Goal: Information Seeking & Learning: Learn about a topic

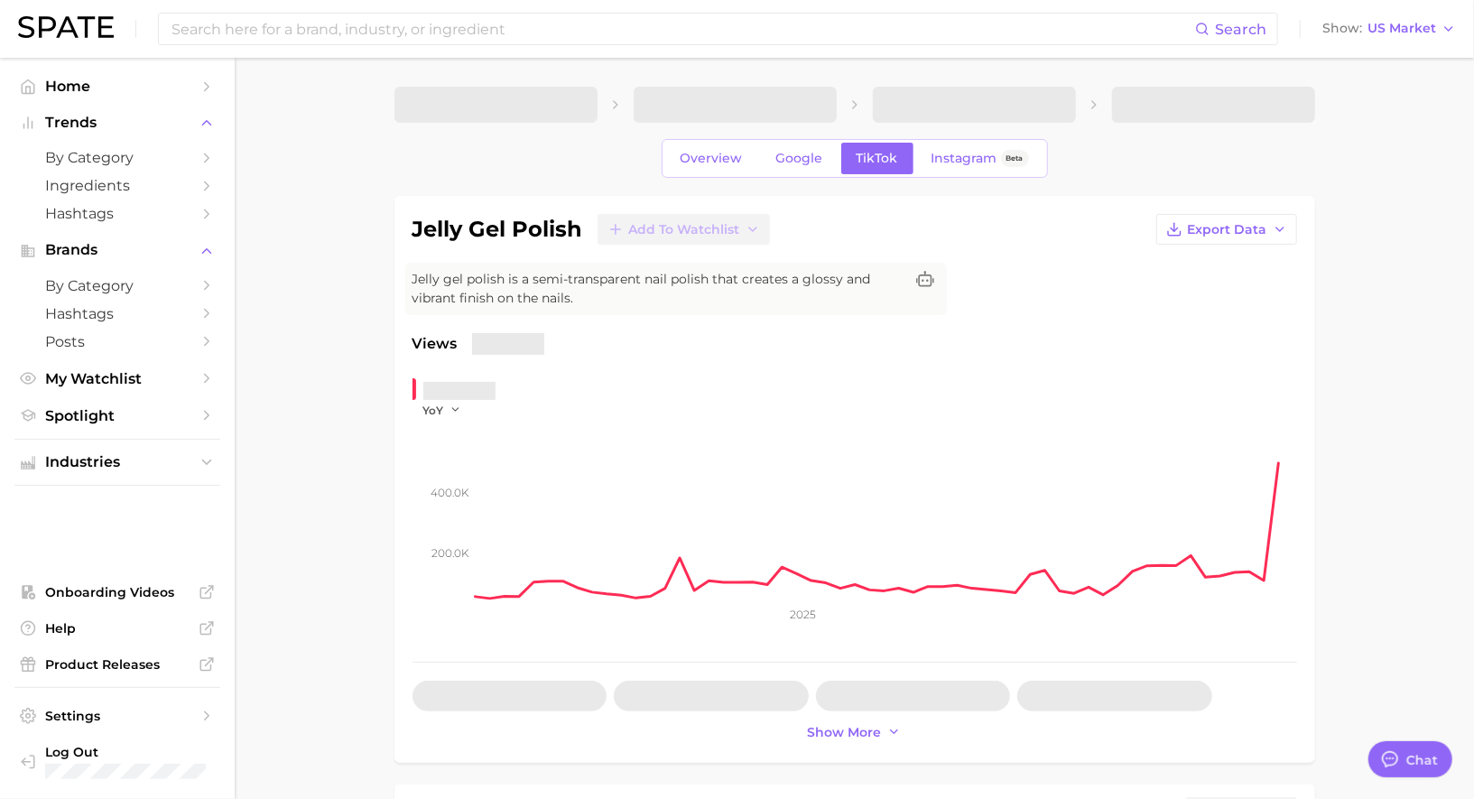
type textarea "x"
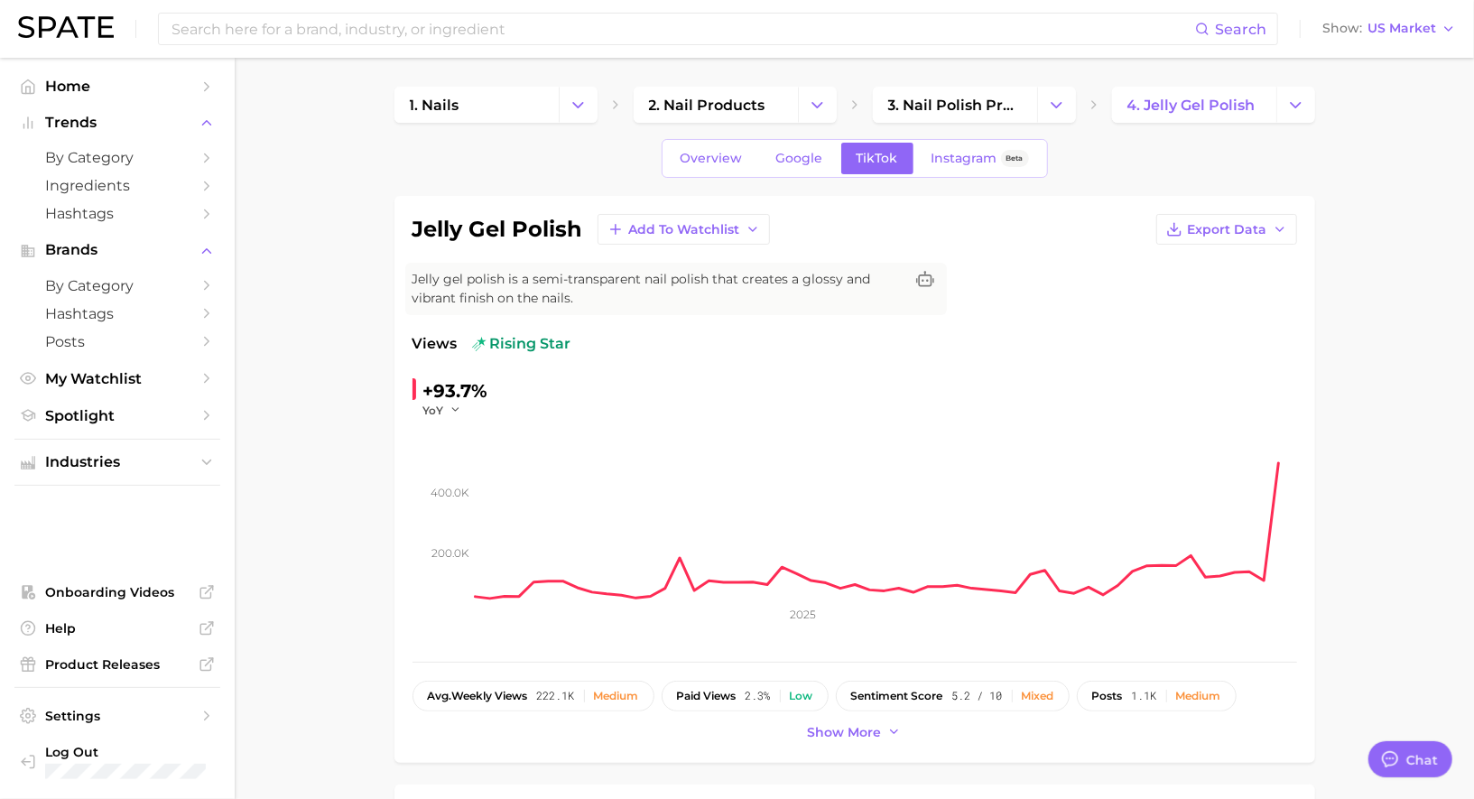
scroll to position [1761, 0]
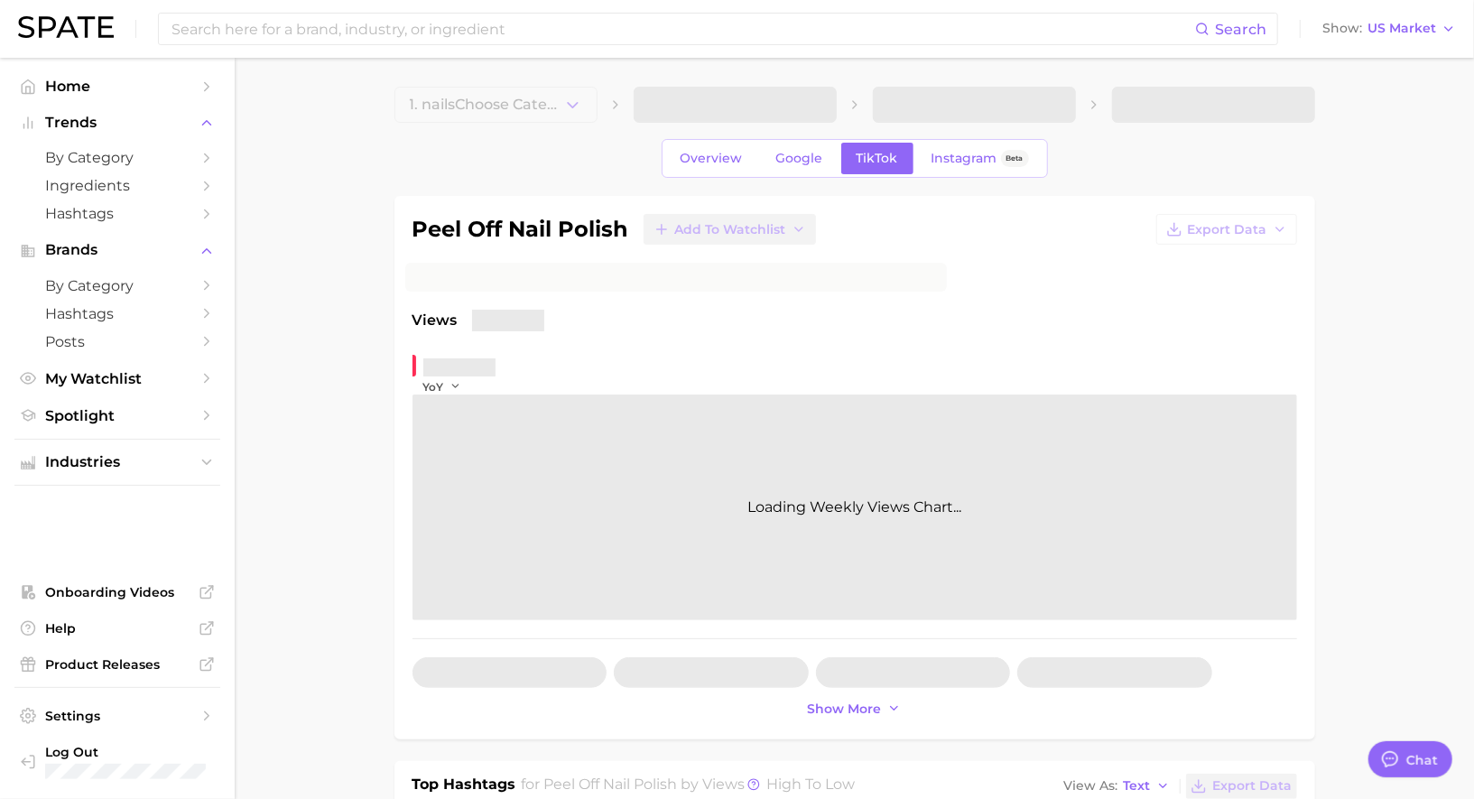
type textarea "x"
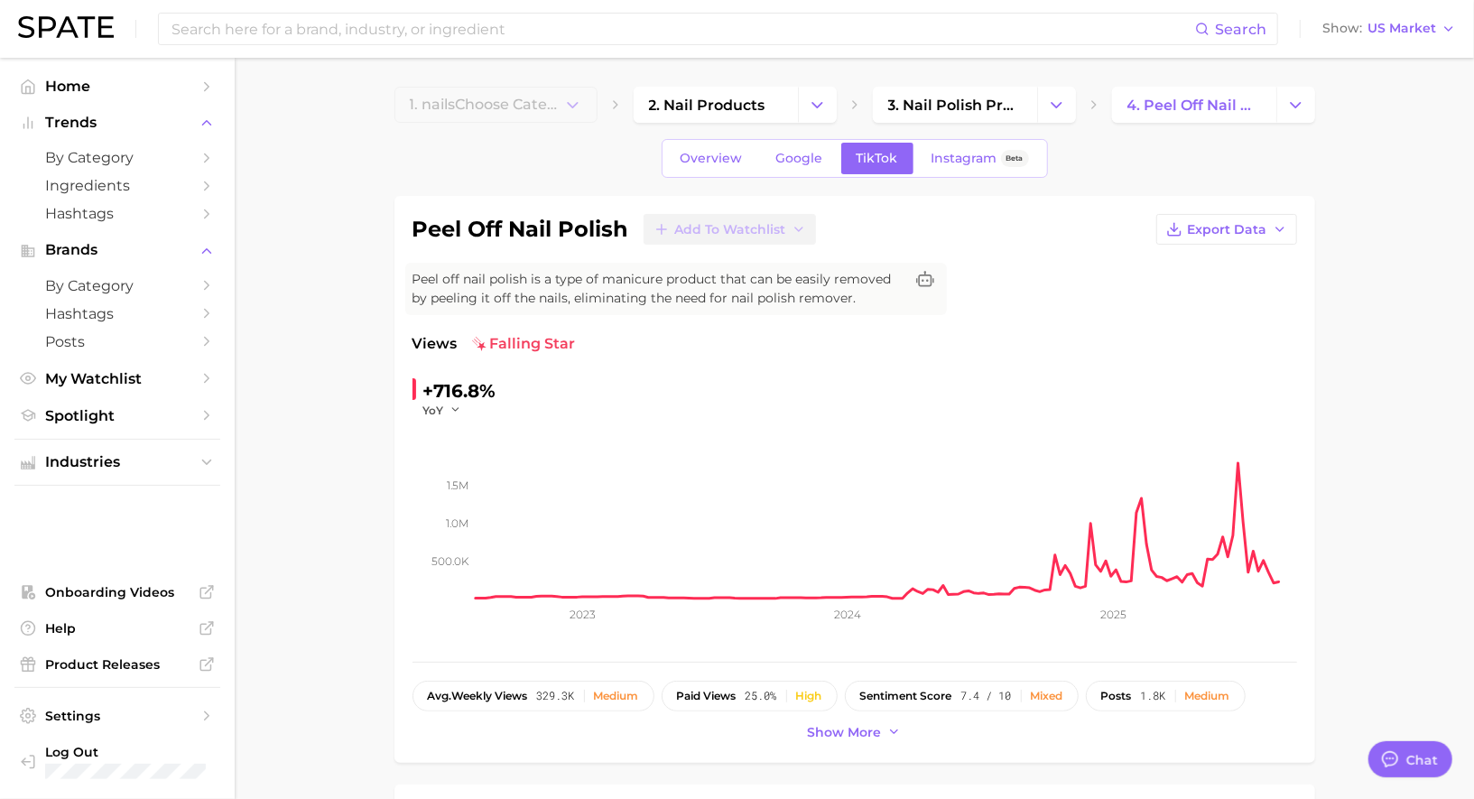
scroll to position [1570, 0]
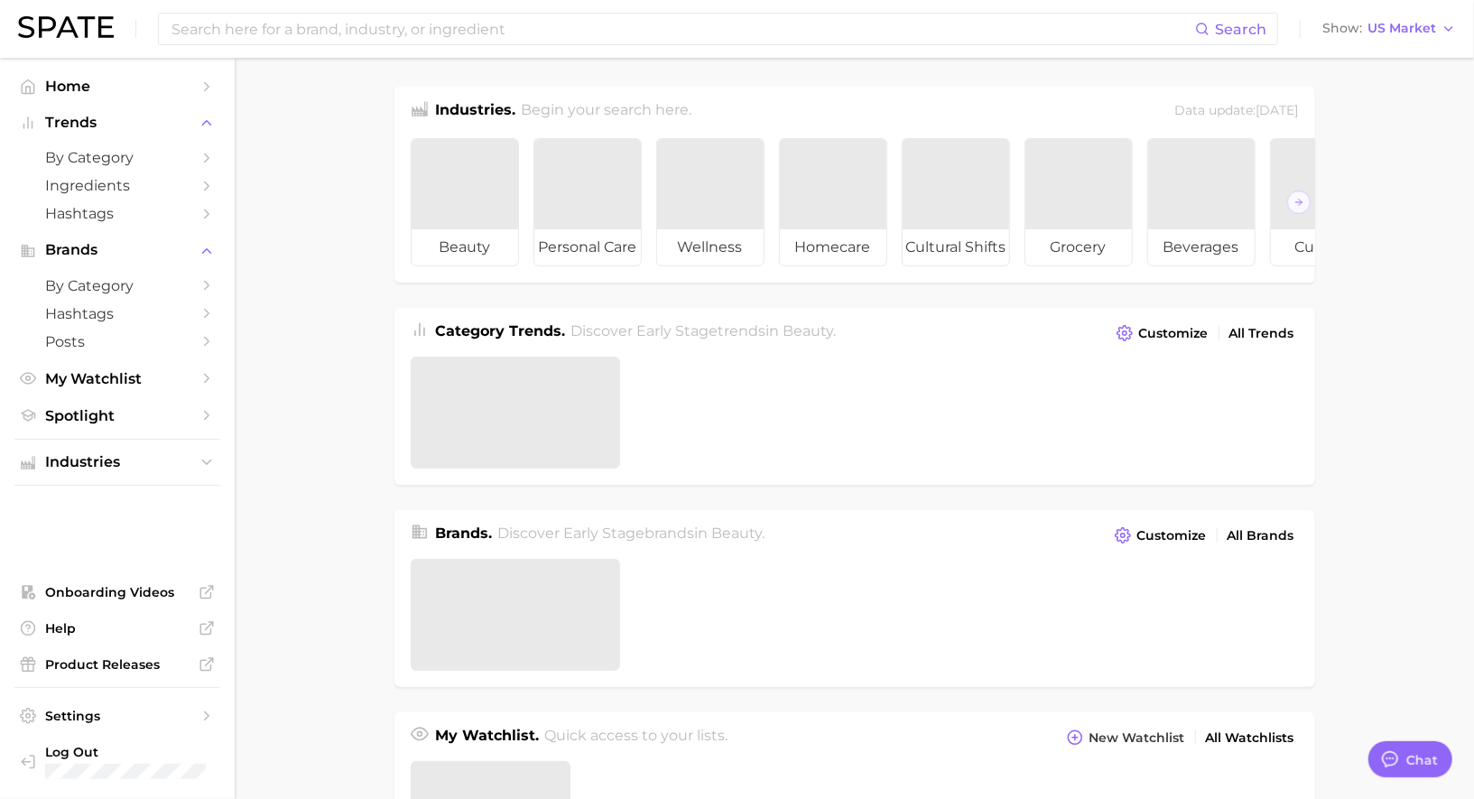
scroll to position [1331, 0]
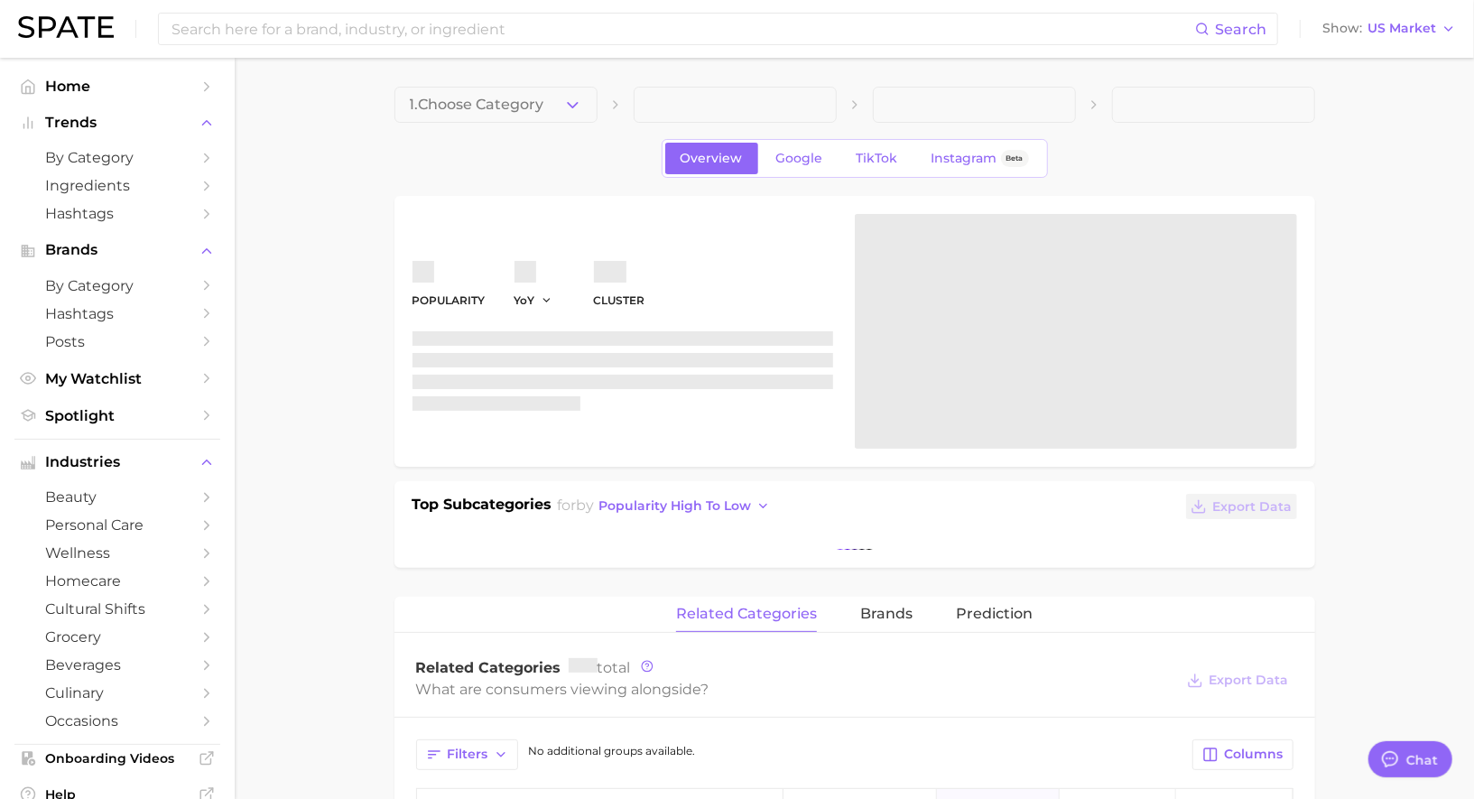
click at [281, 47] on div "Search Show US Market" at bounding box center [737, 29] width 1438 height 58
click at [290, 18] on input at bounding box center [682, 29] width 1025 height 31
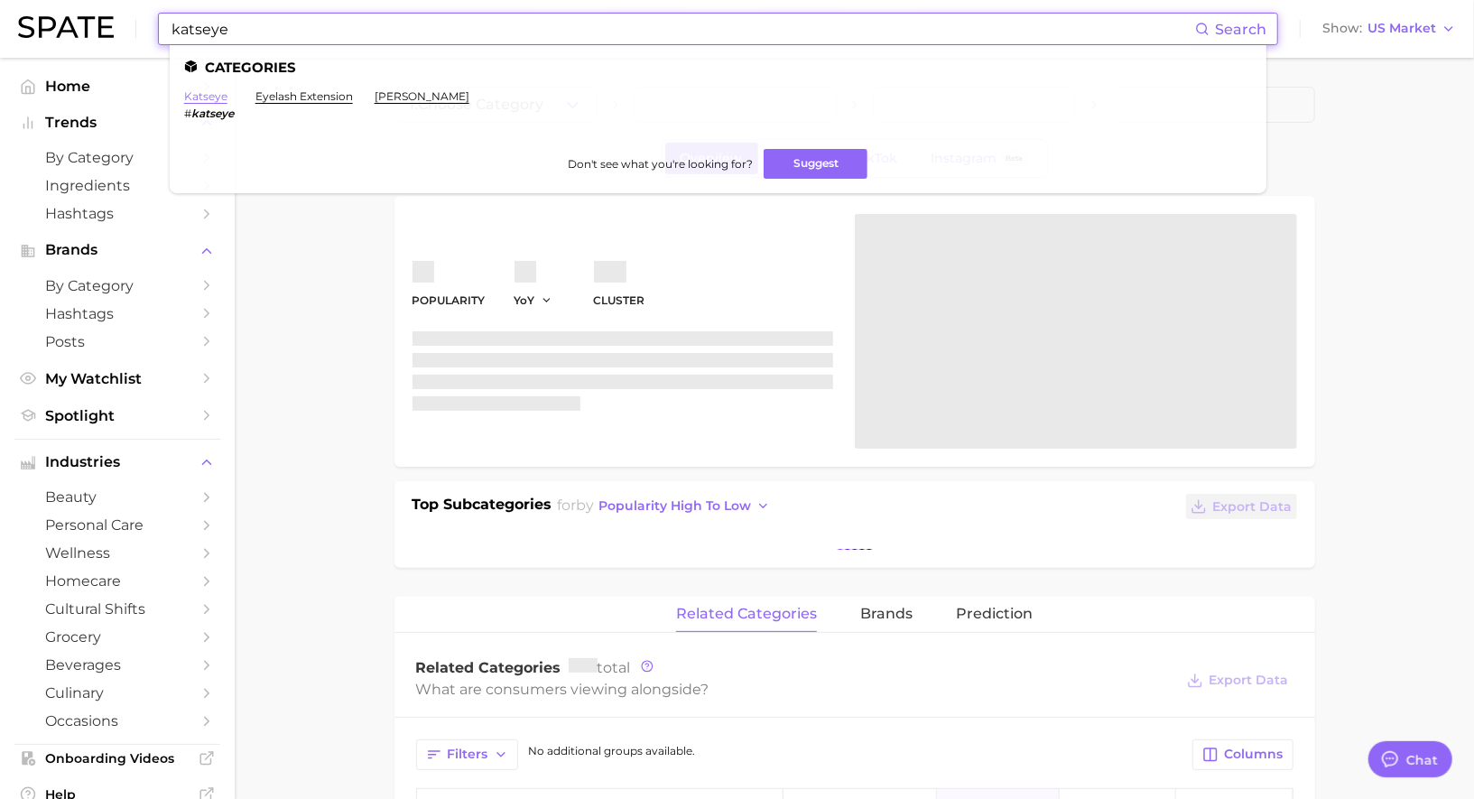
type input "katseye"
click at [213, 97] on link "katseye" at bounding box center [205, 96] width 43 height 14
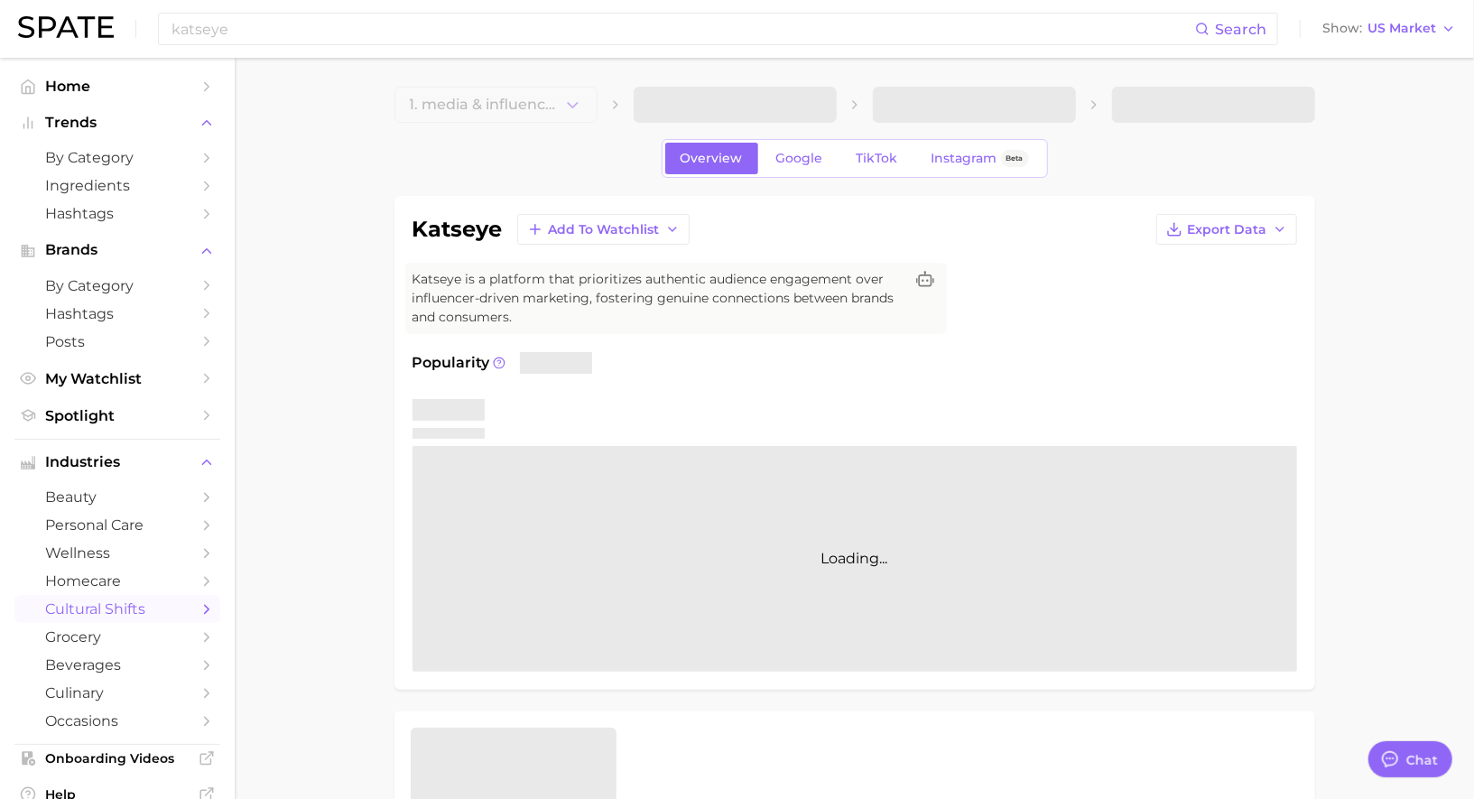
type textarea "x"
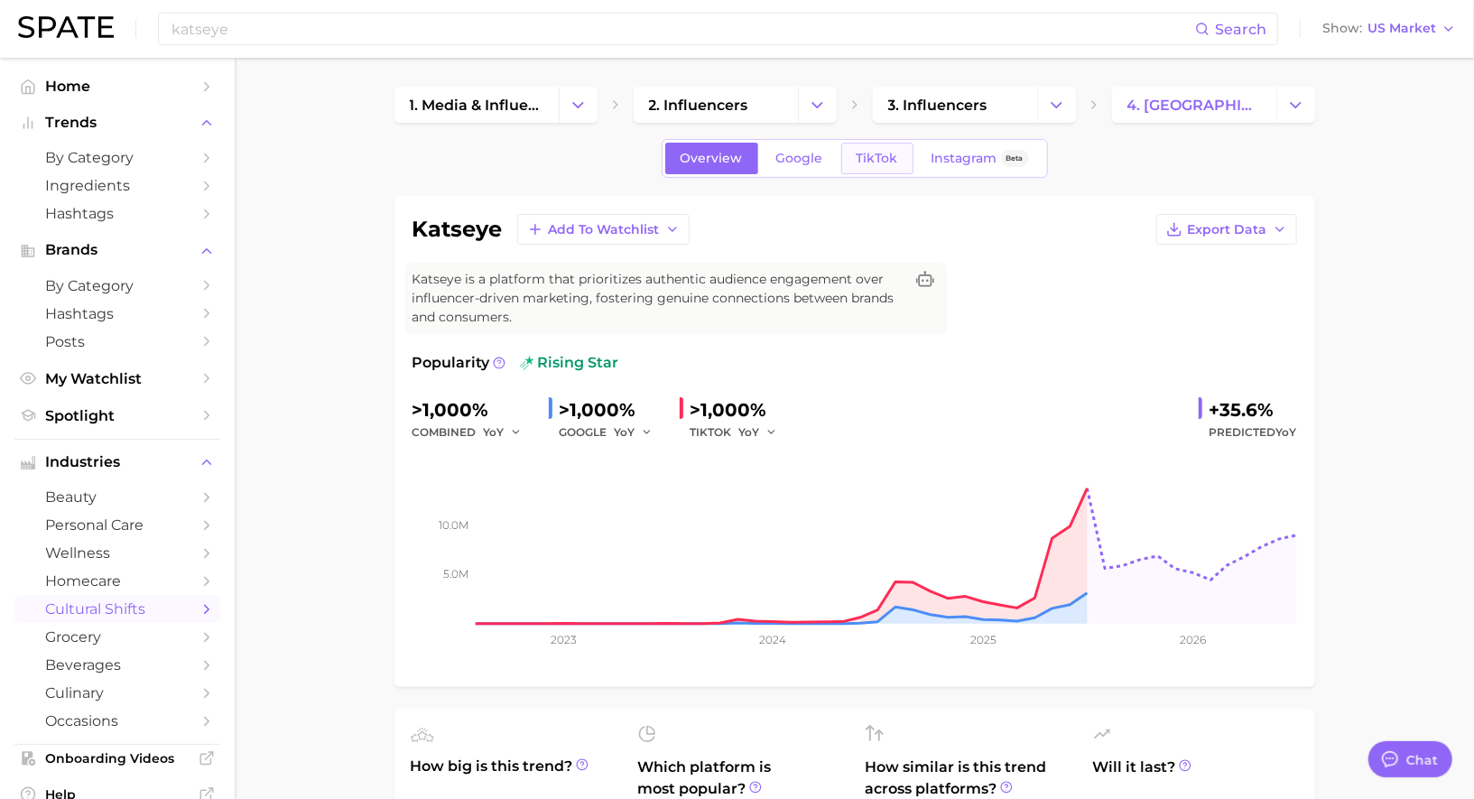
click at [875, 151] on span "TikTok" at bounding box center [878, 158] width 42 height 15
